Goal: Task Accomplishment & Management: Complete application form

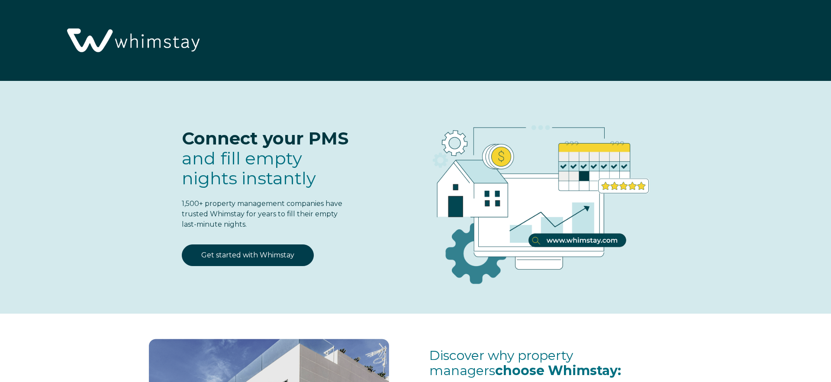
select select "MX"
select select "Standard"
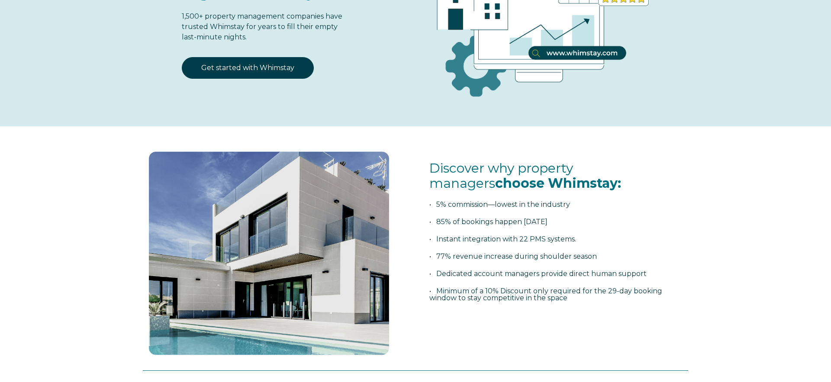
scroll to position [155, 0]
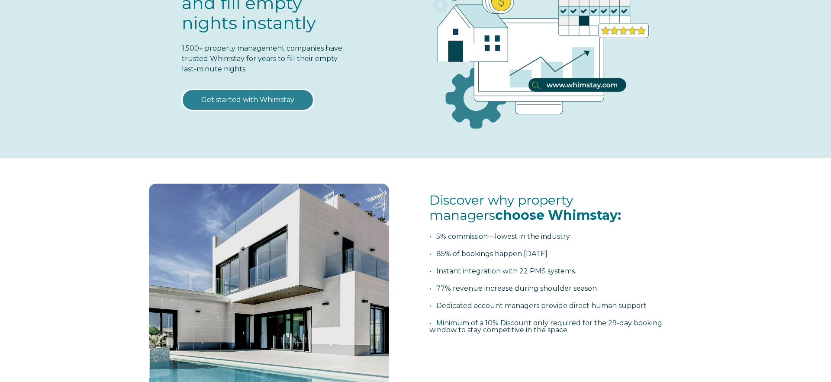
click at [268, 106] on link "Get started with Whimstay" at bounding box center [248, 100] width 132 height 22
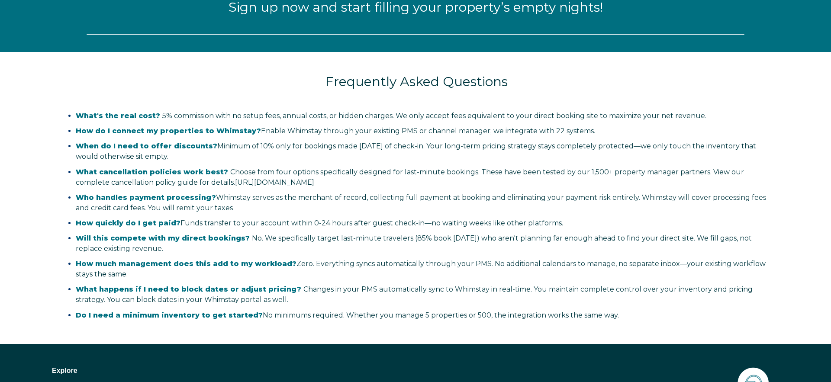
scroll to position [1136, 0]
select select "MX"
select select "Standard"
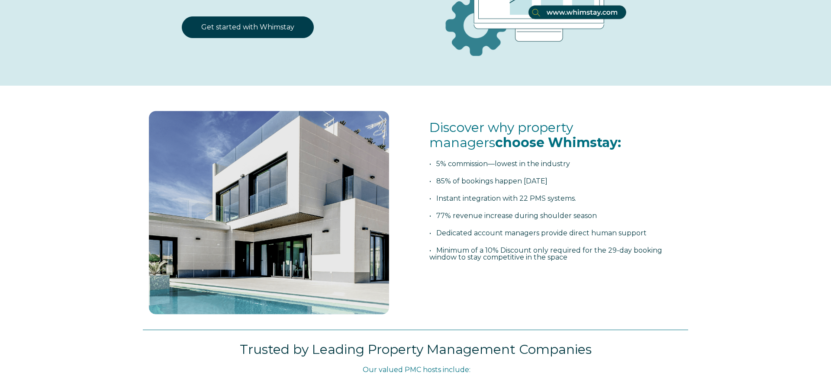
scroll to position [223, 0]
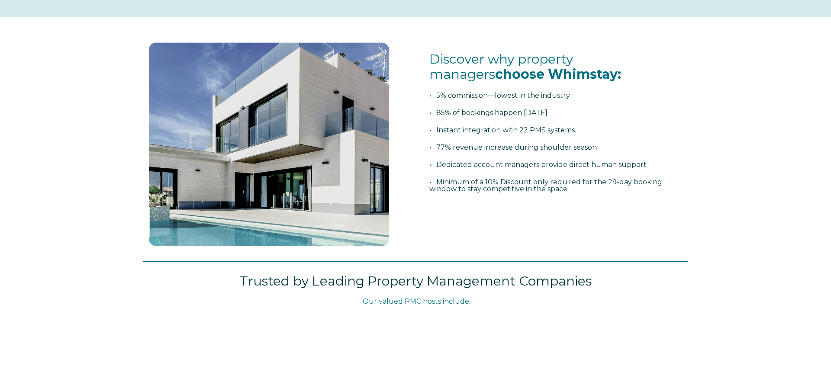
select select "MX"
select select "Standard"
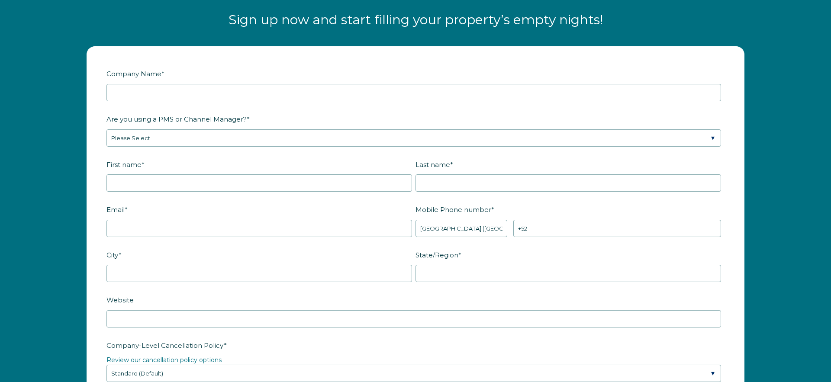
scroll to position [1121, 0]
